Goal: Transaction & Acquisition: Purchase product/service

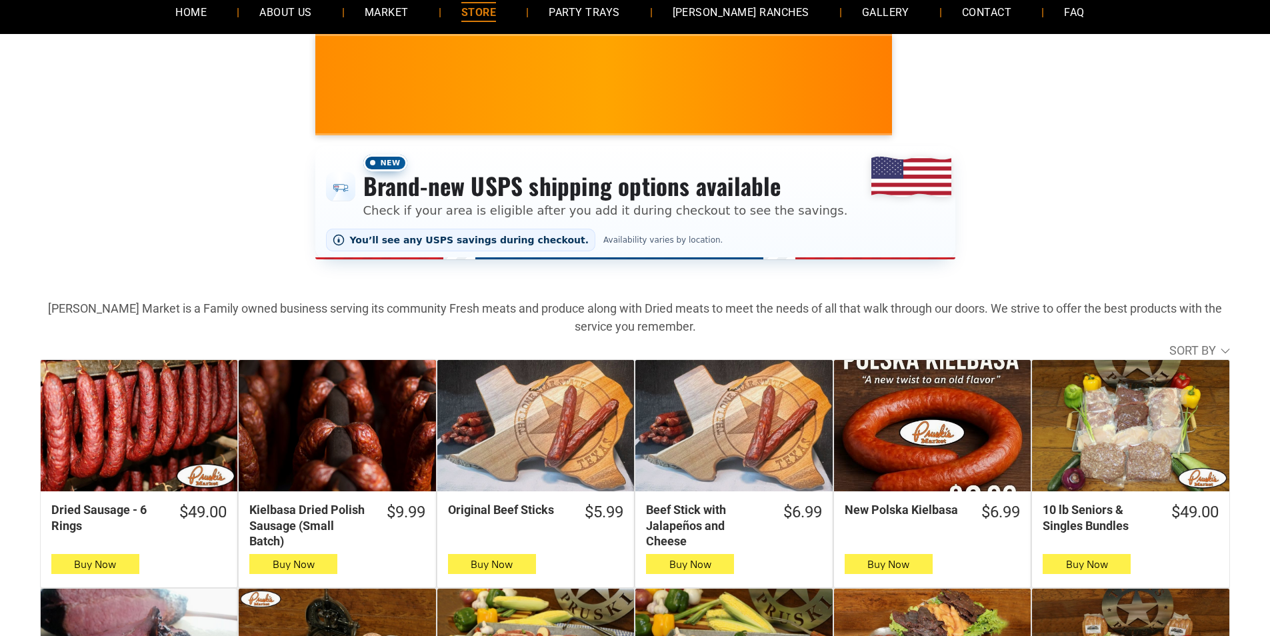
scroll to position [400, 0]
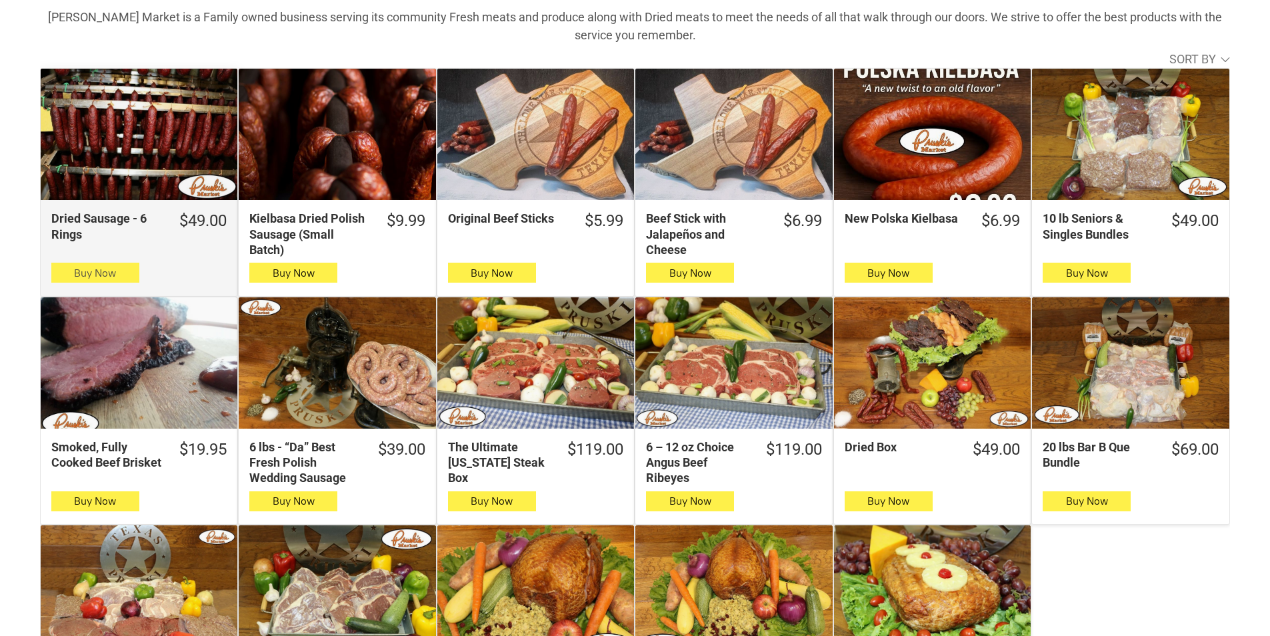
click at [109, 272] on span "Buy Now" at bounding box center [95, 273] width 42 height 13
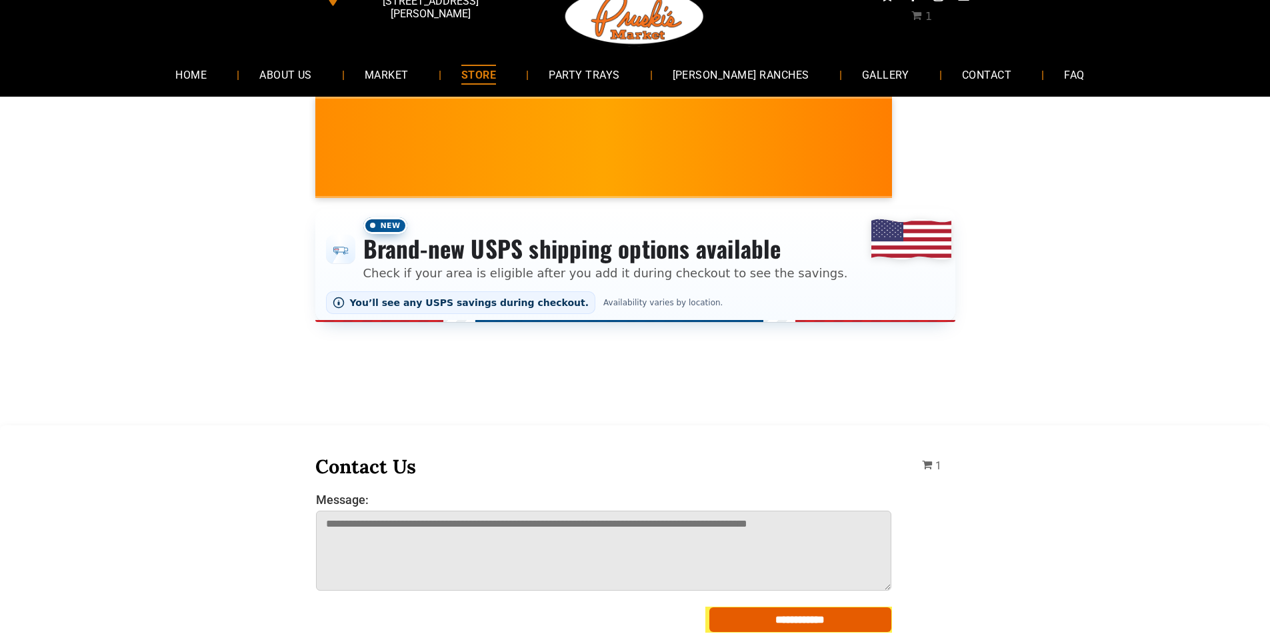
scroll to position [0, 0]
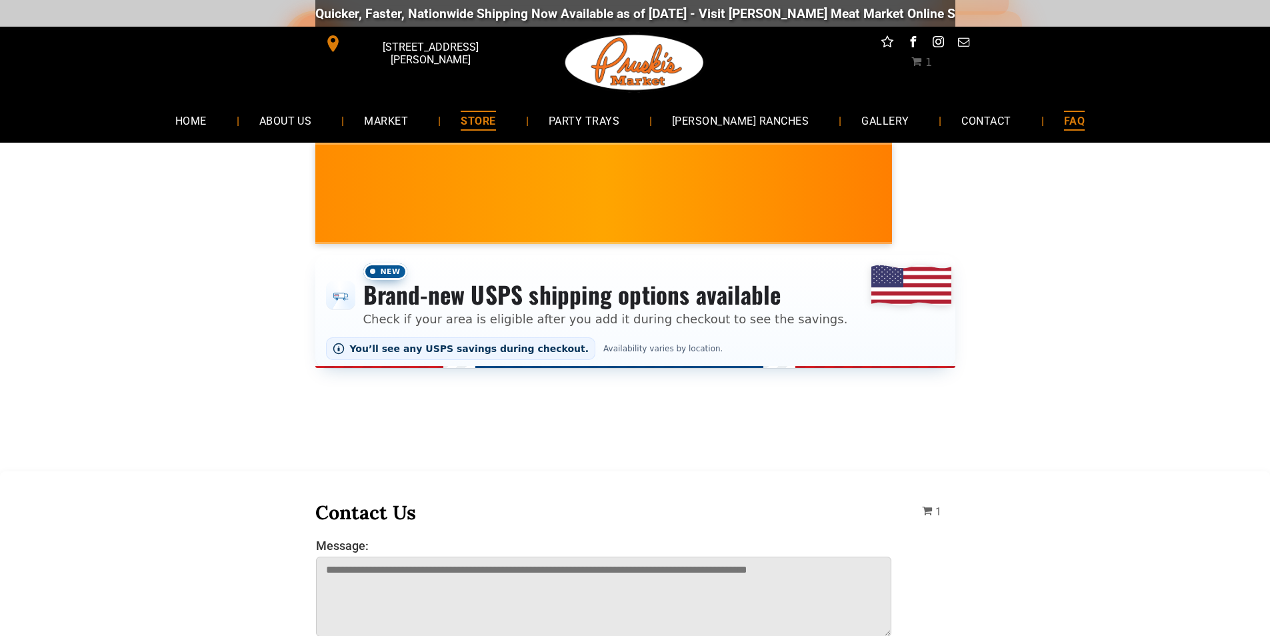
click at [1044, 131] on link "FAQ" at bounding box center [1074, 120] width 61 height 35
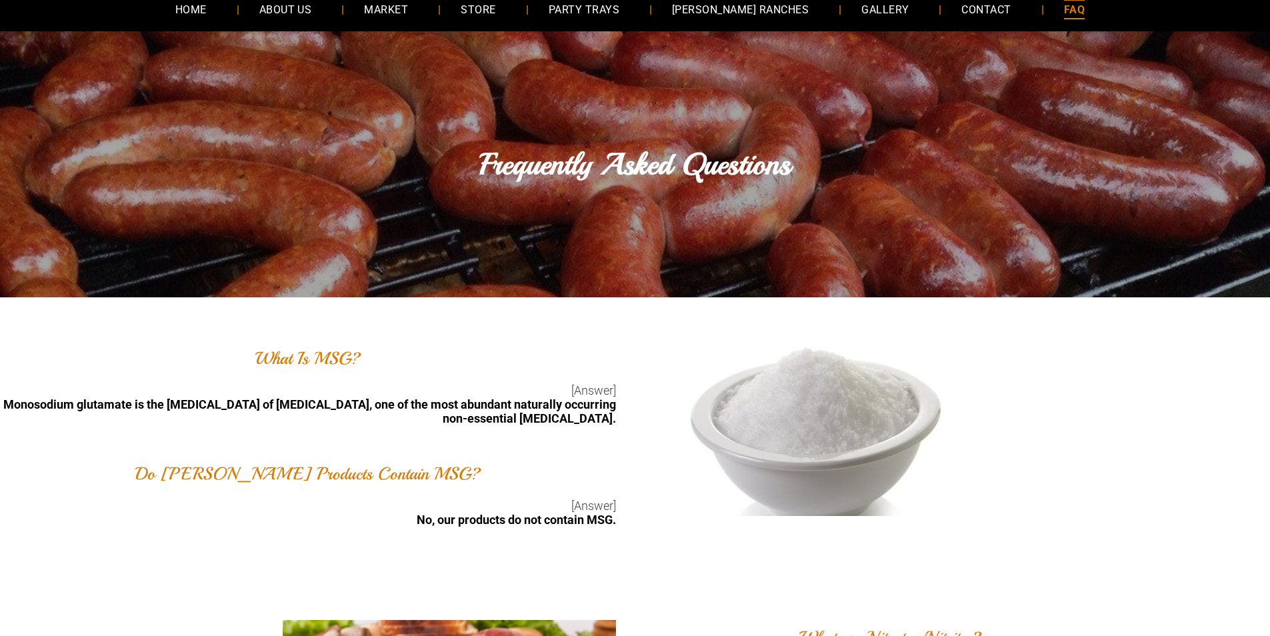
scroll to position [67, 0]
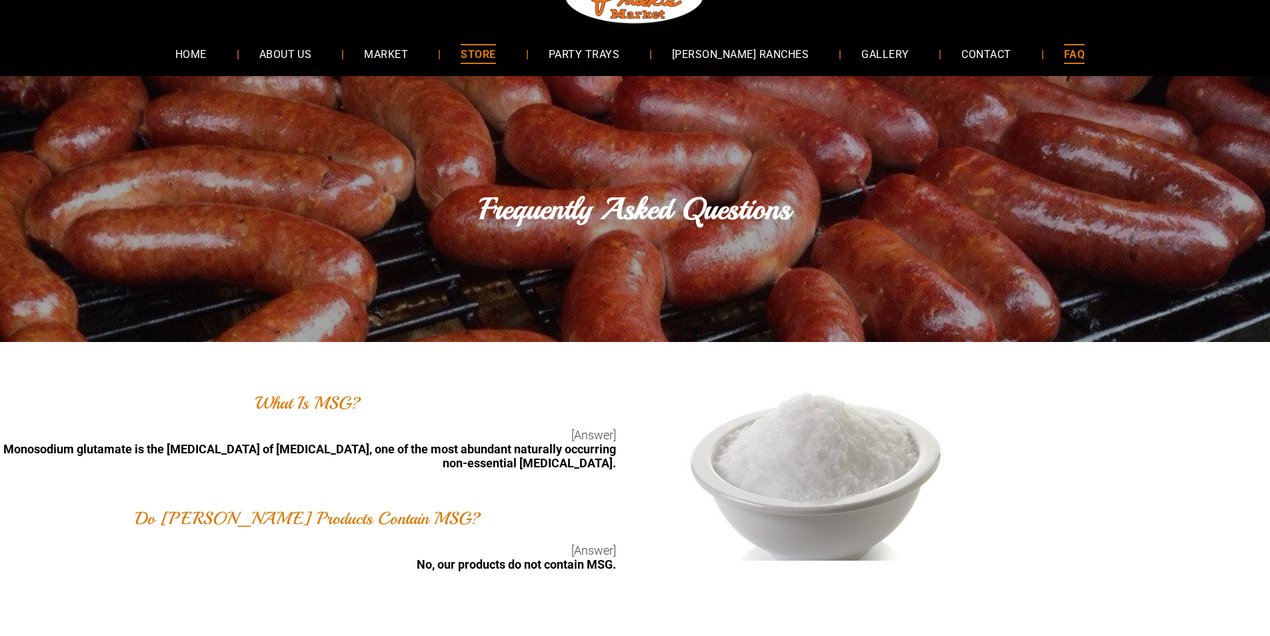
click at [483, 53] on link "STORE" at bounding box center [478, 53] width 75 height 35
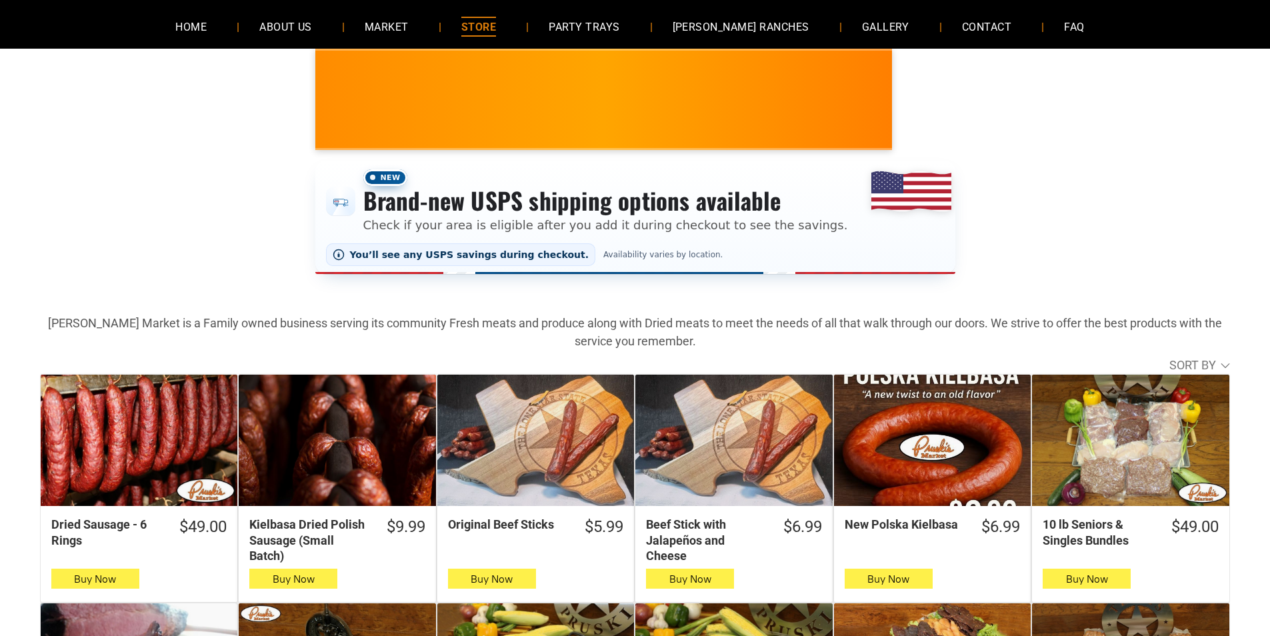
scroll to position [133, 0]
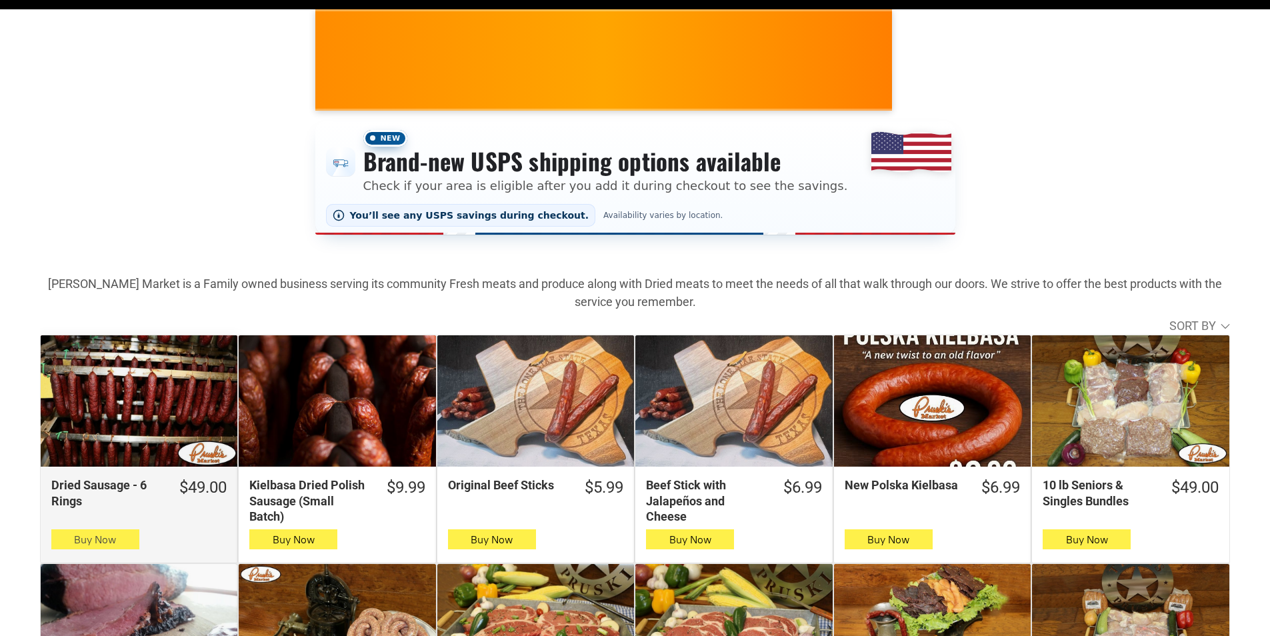
click at [71, 547] on button "Buy Now" at bounding box center [95, 539] width 88 height 20
click at [103, 543] on span "button" at bounding box center [94, 539] width 19 height 19
click at [135, 537] on button "Buy Now" at bounding box center [95, 539] width 88 height 20
